Goal: Task Accomplishment & Management: Manage account settings

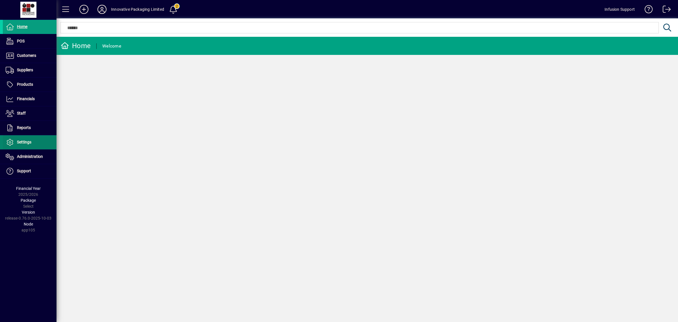
click at [27, 144] on span "Settings" at bounding box center [24, 142] width 14 height 5
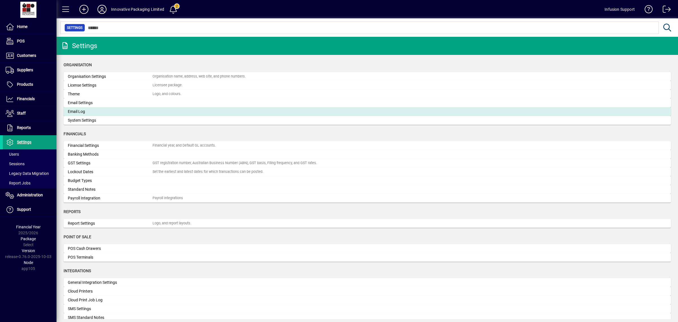
click at [97, 114] on div "Email Log" at bounding box center [110, 112] width 85 height 6
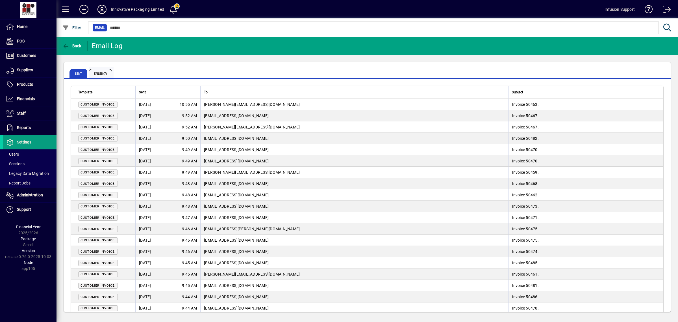
click at [108, 71] on span "Failed (7)" at bounding box center [100, 73] width 23 height 9
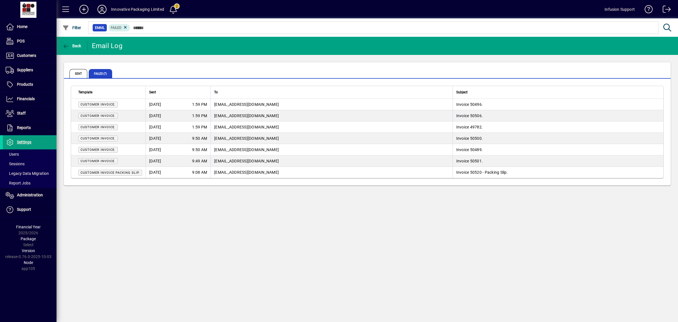
click at [212, 168] on td "[EMAIL_ADDRESS][DOMAIN_NAME]" at bounding box center [332, 171] width 242 height 11
click at [214, 136] on td "[EMAIL_ADDRESS][DOMAIN_NAME]" at bounding box center [332, 138] width 242 height 11
drag, startPoint x: 215, startPoint y: 134, endPoint x: 216, endPoint y: 121, distance: 13.0
click at [215, 133] on td "[EMAIL_ADDRESS][DOMAIN_NAME]" at bounding box center [332, 138] width 242 height 11
drag, startPoint x: 216, startPoint y: 121, endPoint x: 219, endPoint y: 108, distance: 13.3
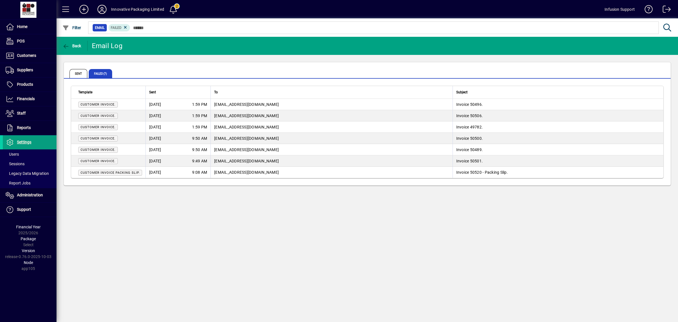
click at [216, 120] on tbody "Customer Invoice. [DATE] 1:59 PM [EMAIL_ADDRESS][DOMAIN_NAME] Invoice 50496. Cu…" at bounding box center [367, 138] width 592 height 79
click at [219, 108] on td "[EMAIL_ADDRESS][DOMAIN_NAME]" at bounding box center [332, 104] width 242 height 11
click at [211, 208] on div "Back Email Log Sent Failed (7) Template Sent To Subject Customer Invoice. [DATE…" at bounding box center [368, 179] width 622 height 285
click at [174, 6] on span at bounding box center [173, 10] width 14 height 14
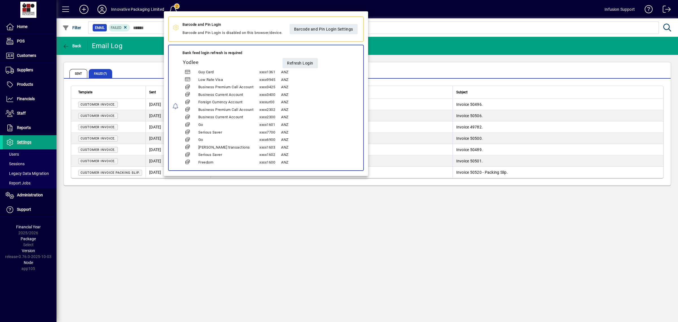
click at [274, 249] on div at bounding box center [339, 161] width 678 height 322
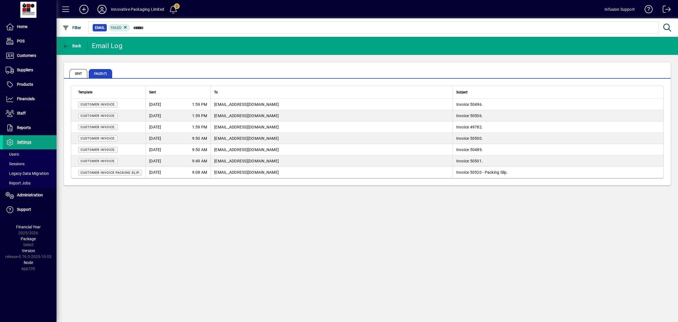
click at [174, 4] on span at bounding box center [173, 10] width 14 height 14
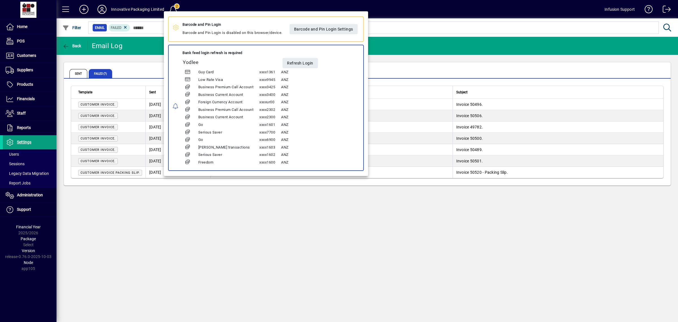
click at [327, 238] on div at bounding box center [339, 161] width 678 height 322
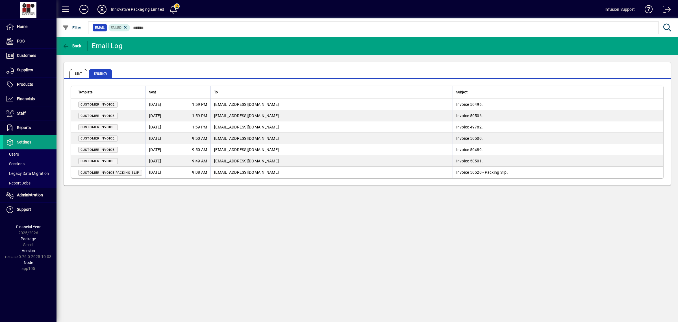
click at [105, 9] on icon at bounding box center [101, 9] width 11 height 9
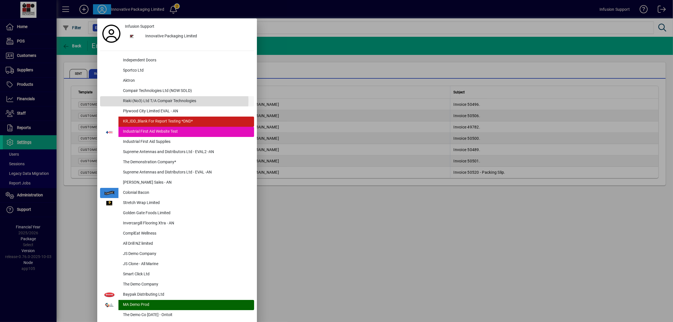
click at [174, 101] on div "Riaki (No3) Ltd T/A Compair Technologies" at bounding box center [186, 101] width 136 height 10
